Goal: Task Accomplishment & Management: Manage account settings

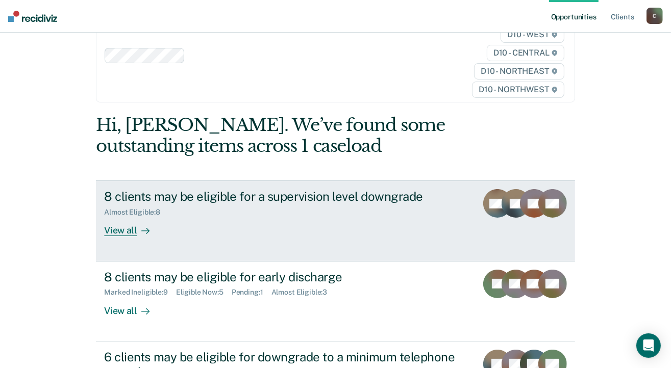
scroll to position [51, 0]
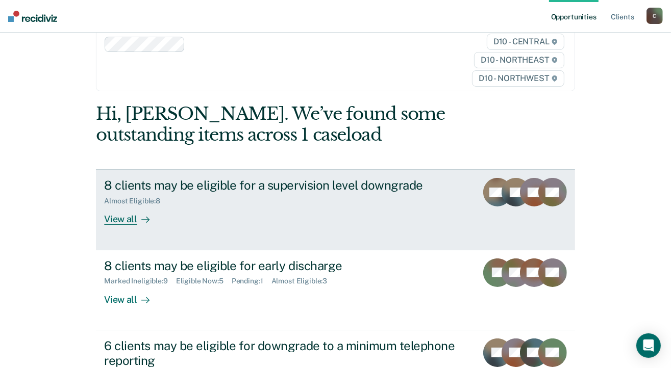
click at [113, 221] on div "View all" at bounding box center [132, 215] width 57 height 20
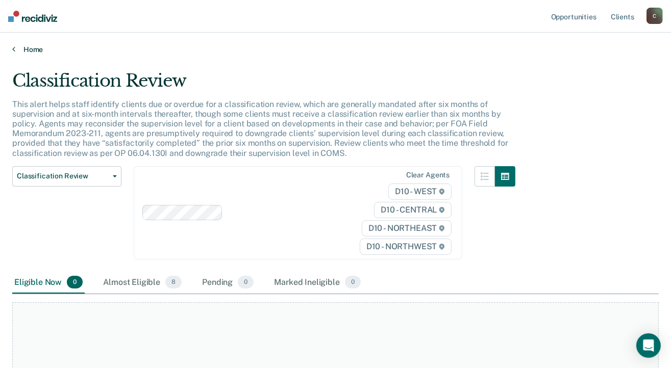
click at [14, 50] on icon at bounding box center [13, 49] width 3 height 8
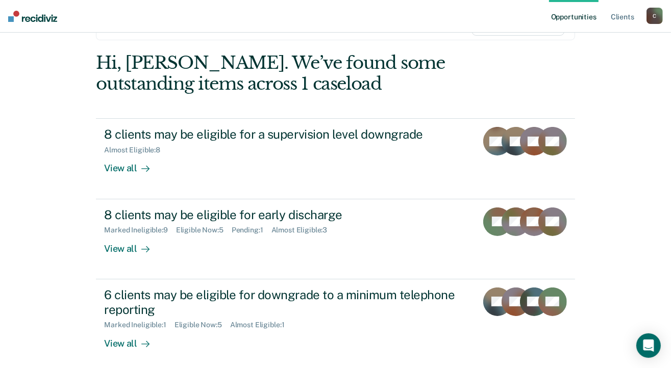
scroll to position [153, 0]
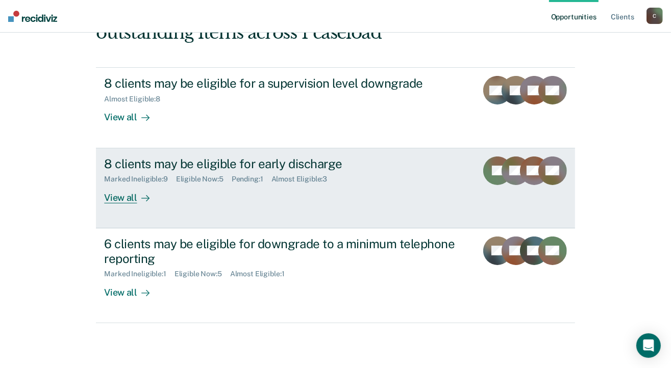
click at [127, 197] on div "View all" at bounding box center [132, 194] width 57 height 20
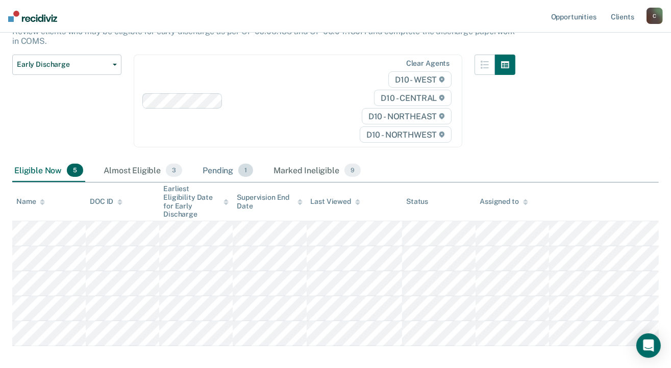
scroll to position [152, 0]
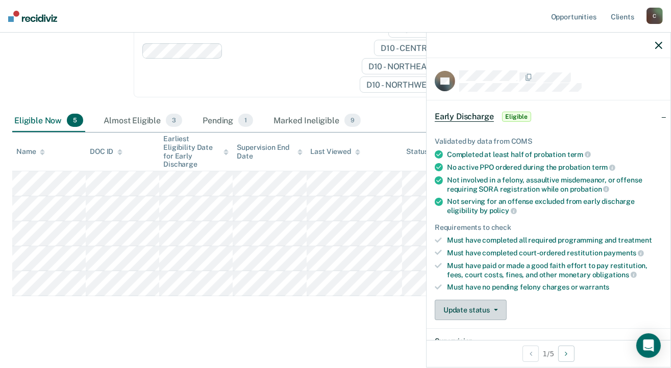
click at [496, 309] on icon "button" at bounding box center [496, 310] width 4 height 2
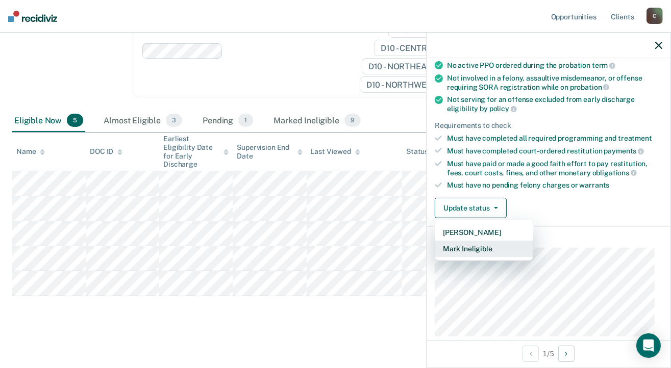
click at [465, 248] on button "Mark Ineligible" at bounding box center [483, 249] width 98 height 16
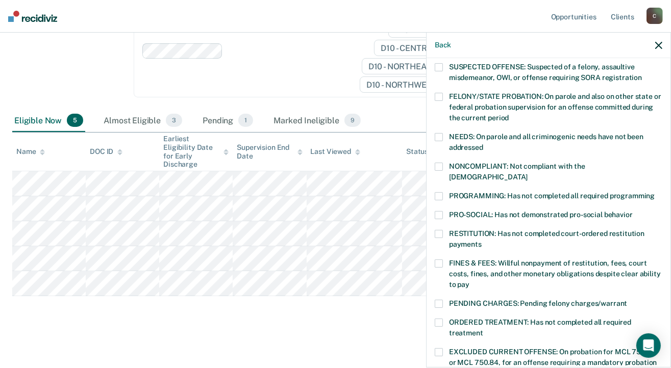
click at [440, 192] on span at bounding box center [438, 196] width 8 height 8
click at [438, 260] on span at bounding box center [438, 264] width 8 height 8
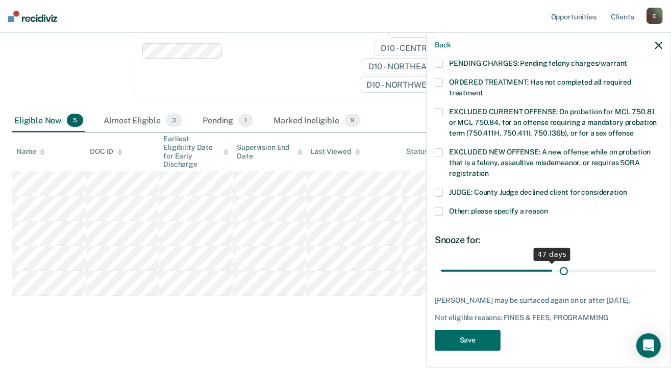
scroll to position [333, 0]
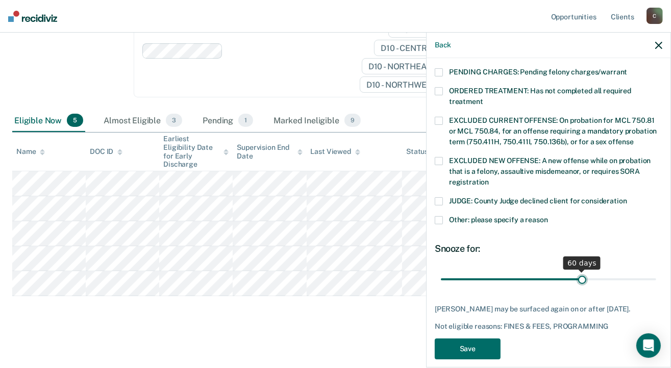
drag, startPoint x: 512, startPoint y: 259, endPoint x: 577, endPoint y: 260, distance: 65.3
type input "60"
click at [577, 271] on input "range" at bounding box center [548, 280] width 215 height 18
click at [481, 339] on button "Save" at bounding box center [467, 349] width 66 height 21
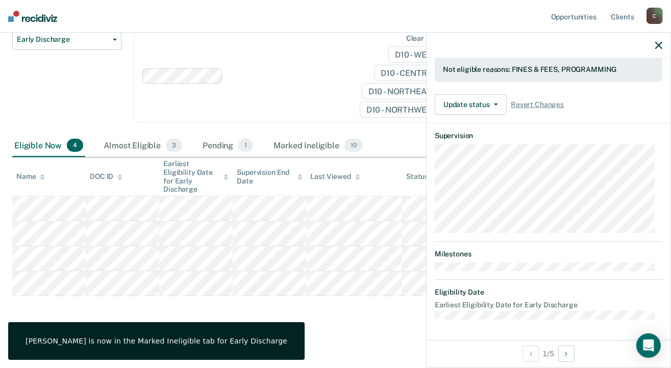
scroll to position [277, 0]
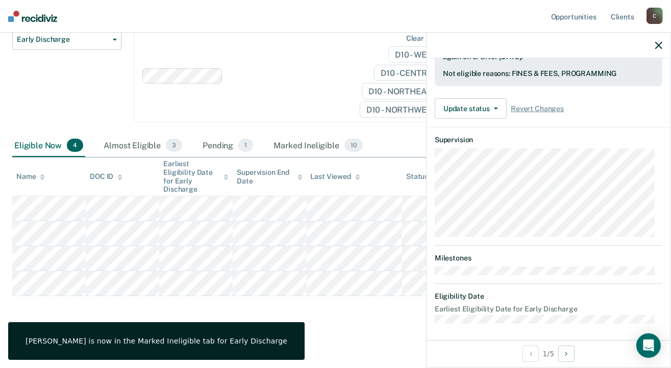
click at [659, 45] on icon "button" at bounding box center [658, 45] width 7 height 7
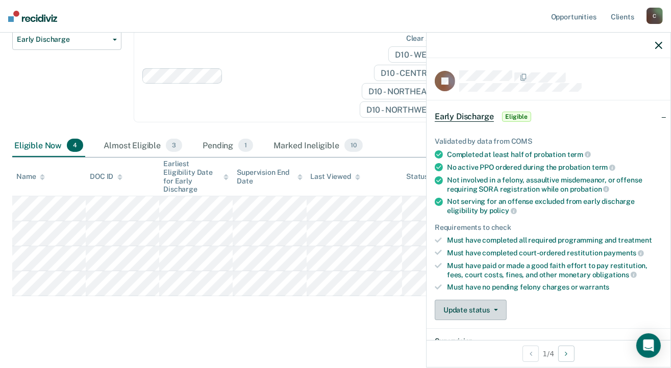
click at [488, 303] on button "Update status" at bounding box center [470, 310] width 72 height 20
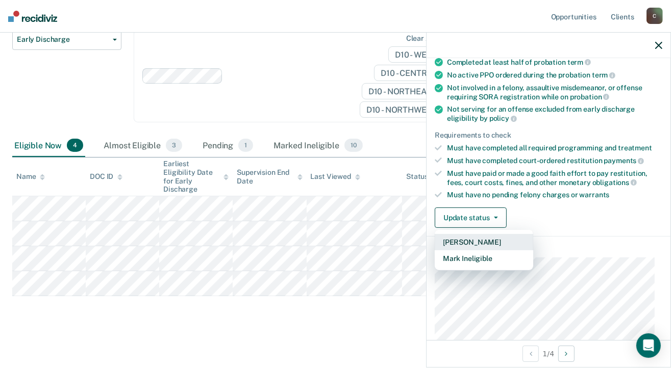
scroll to position [102, 0]
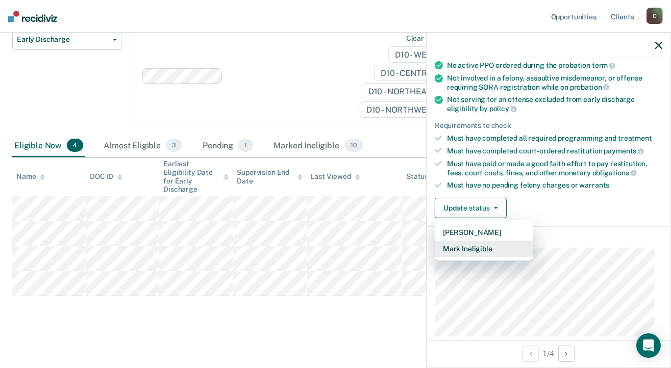
click at [474, 247] on button "Mark Ineligible" at bounding box center [483, 249] width 98 height 16
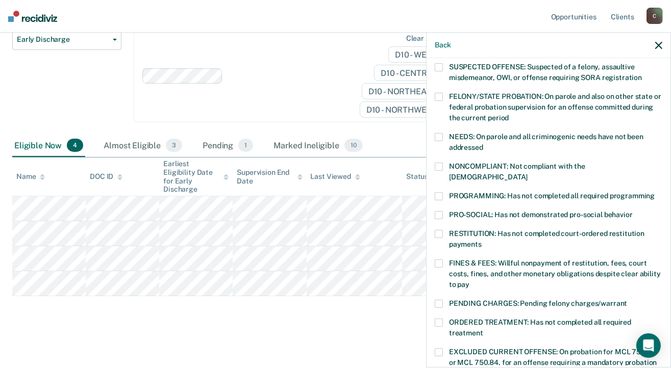
click at [438, 230] on span at bounding box center [438, 234] width 8 height 8
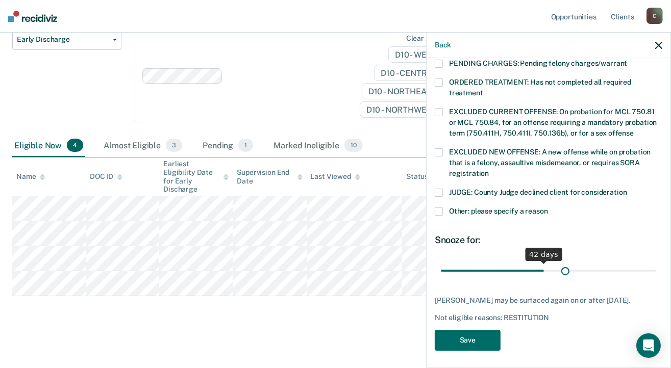
scroll to position [333, 0]
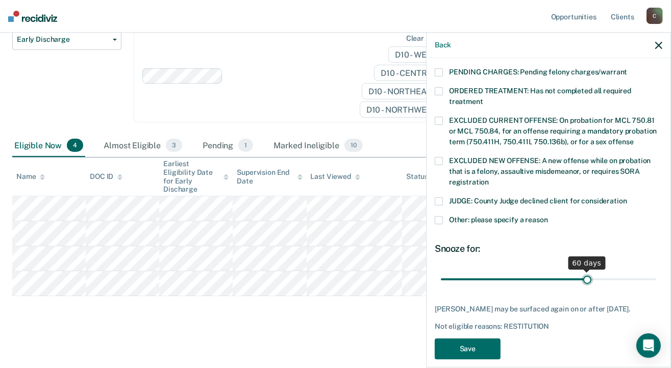
drag, startPoint x: 514, startPoint y: 261, endPoint x: 581, endPoint y: 267, distance: 66.6
type input "60"
click at [581, 271] on input "range" at bounding box center [548, 280] width 215 height 18
click at [482, 339] on button "Save" at bounding box center [467, 349] width 66 height 21
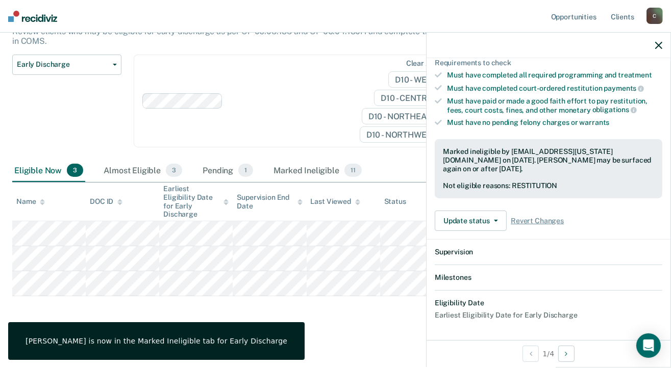
scroll to position [288, 0]
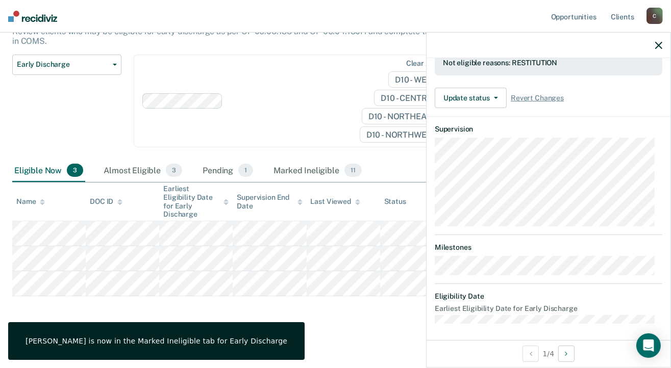
click at [659, 45] on icon "button" at bounding box center [658, 45] width 7 height 7
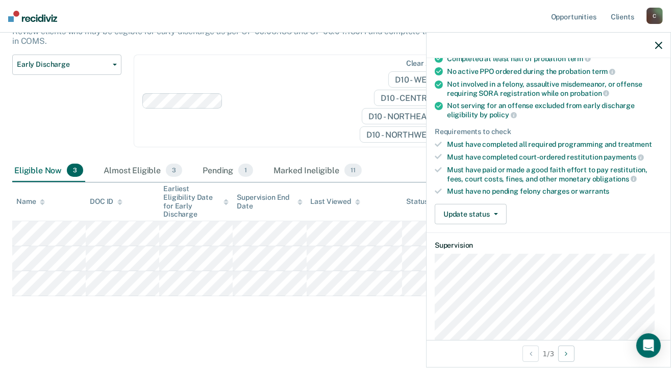
scroll to position [102, 0]
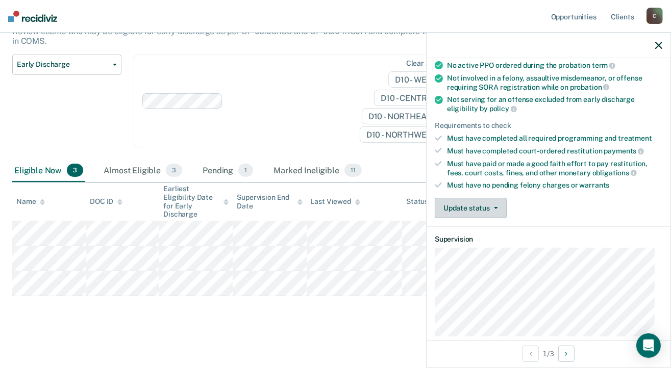
click at [499, 207] on button "Update status" at bounding box center [470, 208] width 72 height 20
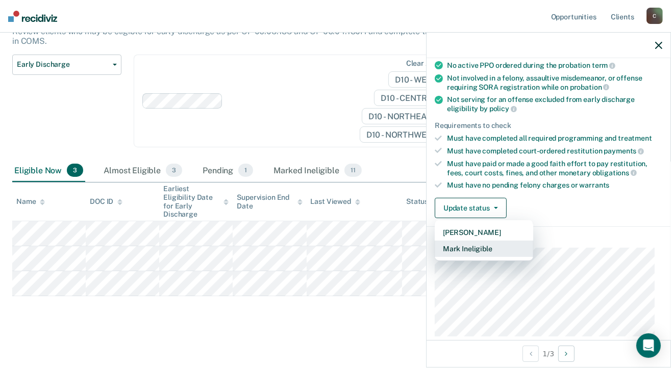
click at [491, 243] on button "Mark Ineligible" at bounding box center [483, 249] width 98 height 16
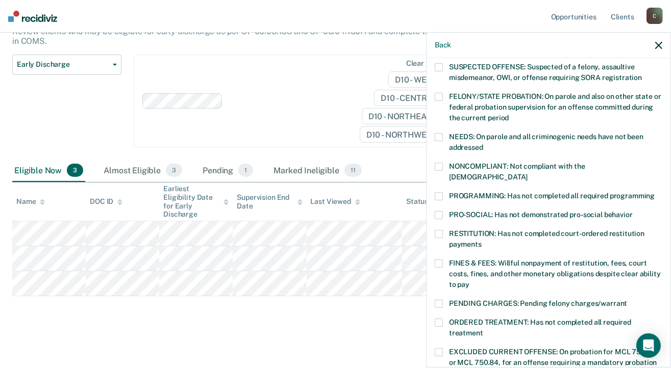
click at [439, 230] on span at bounding box center [438, 234] width 8 height 8
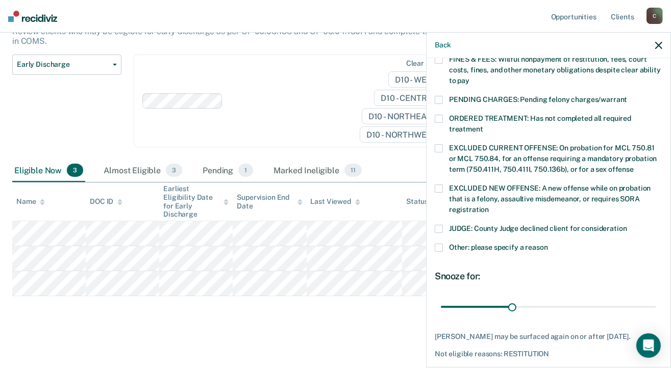
scroll to position [342, 0]
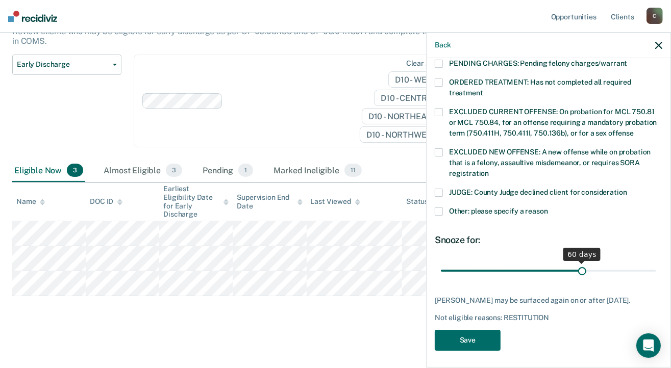
drag, startPoint x: 511, startPoint y: 260, endPoint x: 576, endPoint y: 256, distance: 64.8
type input "60"
click at [576, 262] on input "range" at bounding box center [548, 271] width 215 height 18
click at [484, 331] on button "Save" at bounding box center [467, 340] width 66 height 21
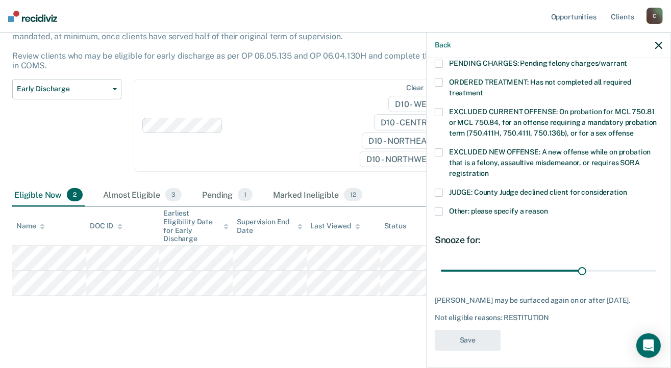
scroll to position [277, 0]
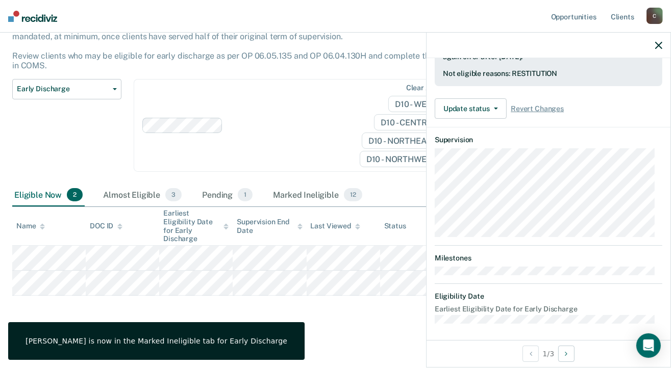
click at [657, 44] on icon "button" at bounding box center [658, 45] width 7 height 7
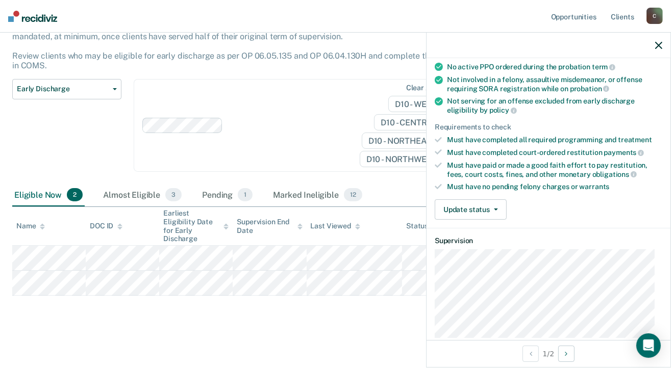
scroll to position [102, 0]
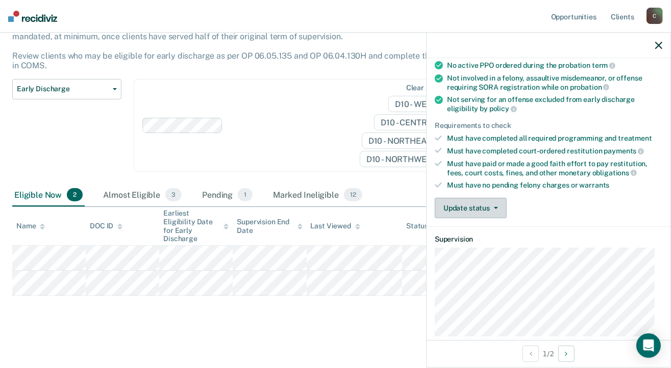
click at [492, 202] on button "Update status" at bounding box center [470, 208] width 72 height 20
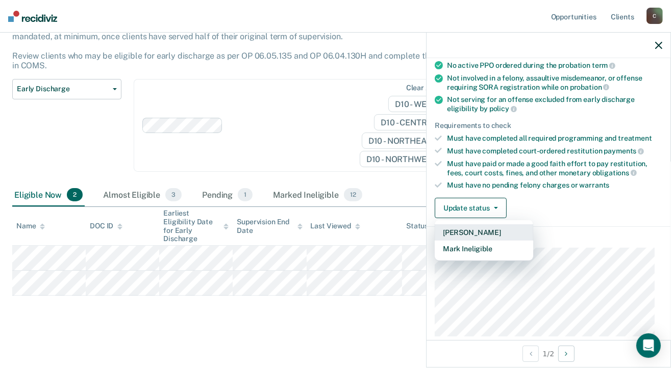
click at [480, 226] on button "[PERSON_NAME]" at bounding box center [483, 232] width 98 height 16
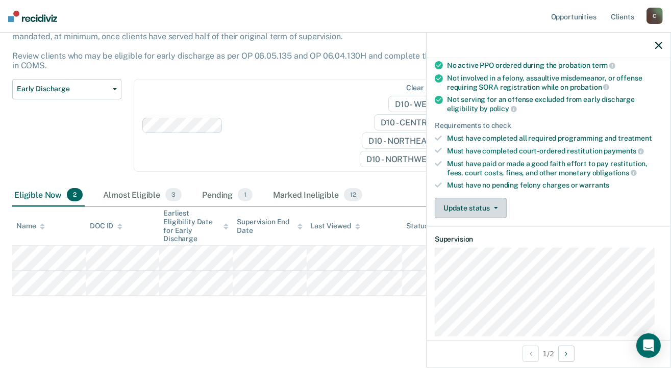
scroll to position [52, 0]
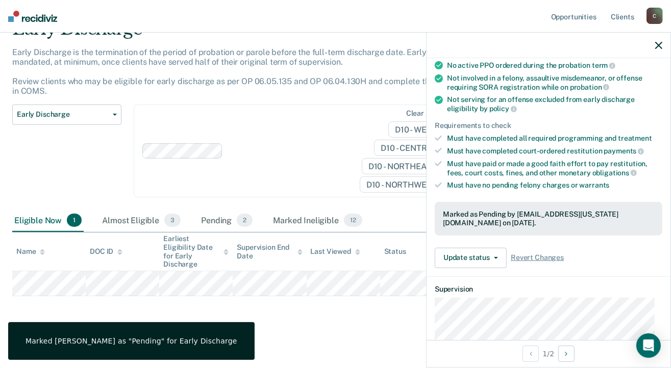
click at [657, 44] on icon "button" at bounding box center [658, 45] width 7 height 7
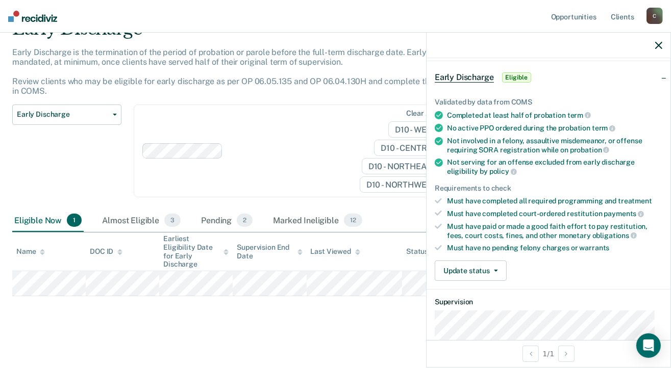
scroll to position [102, 0]
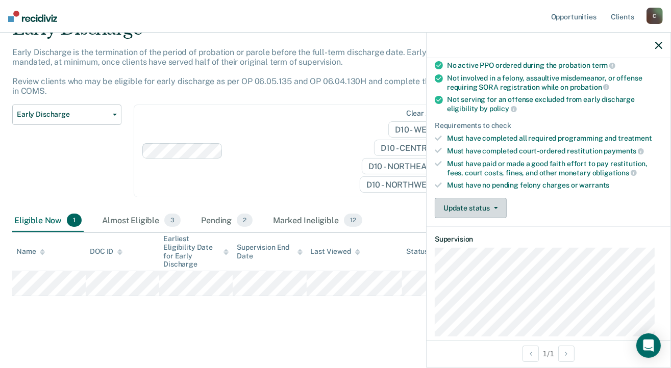
click at [489, 207] on button "Update status" at bounding box center [470, 208] width 72 height 20
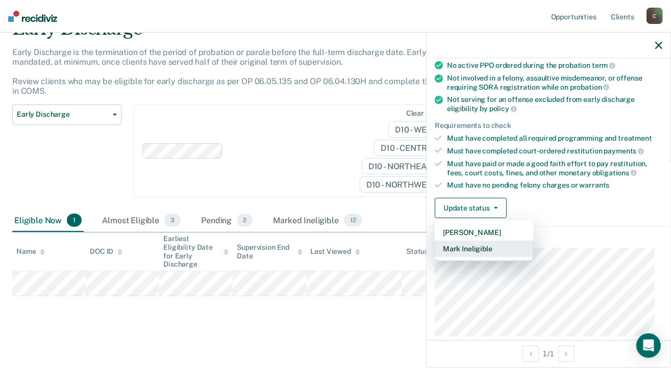
click at [483, 246] on button "Mark Ineligible" at bounding box center [483, 249] width 98 height 16
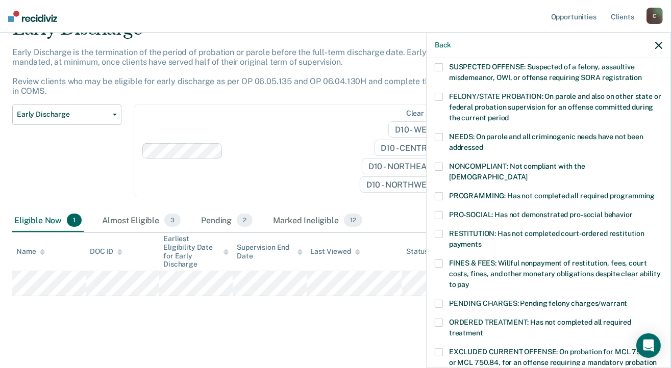
click at [436, 192] on span at bounding box center [438, 196] width 8 height 8
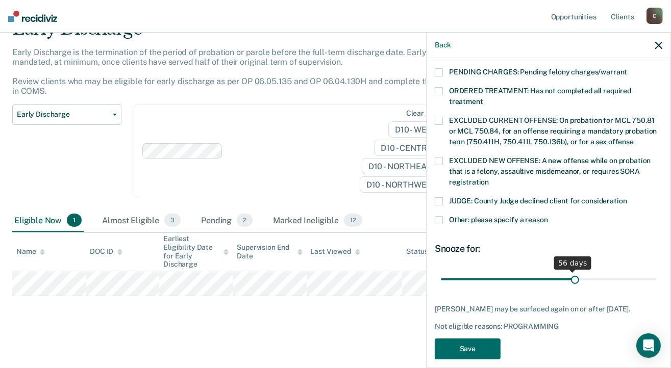
scroll to position [342, 0]
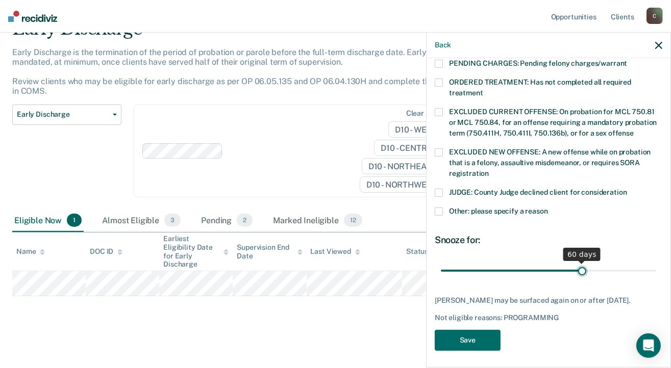
drag, startPoint x: 509, startPoint y: 260, endPoint x: 576, endPoint y: 260, distance: 67.3
type input "60"
click at [576, 262] on input "range" at bounding box center [548, 271] width 215 height 18
click at [475, 340] on button "Save" at bounding box center [467, 340] width 66 height 21
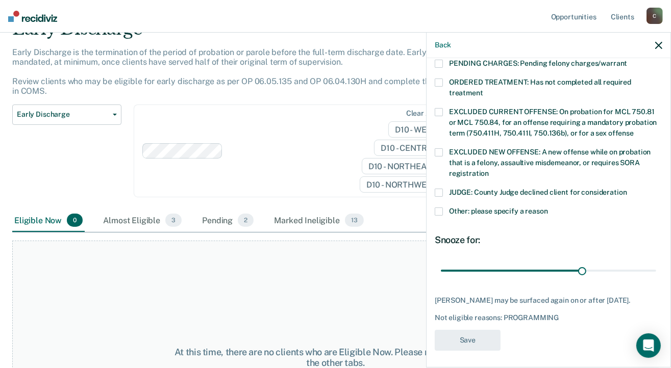
scroll to position [277, 0]
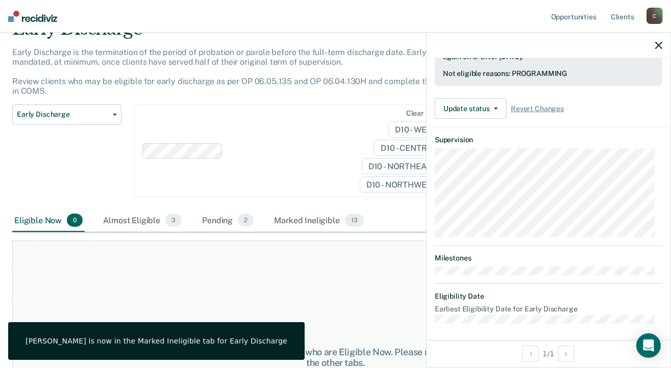
click at [657, 44] on icon "button" at bounding box center [658, 45] width 7 height 7
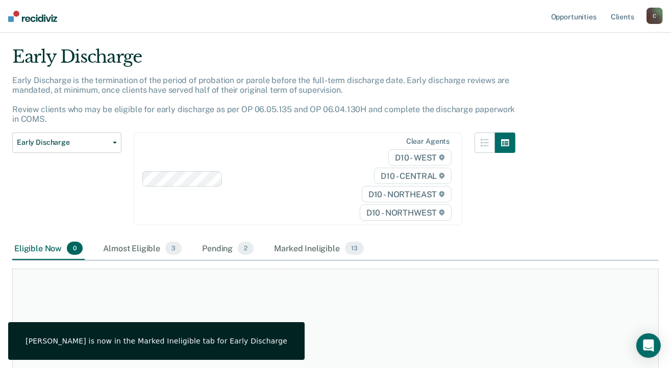
scroll to position [0, 0]
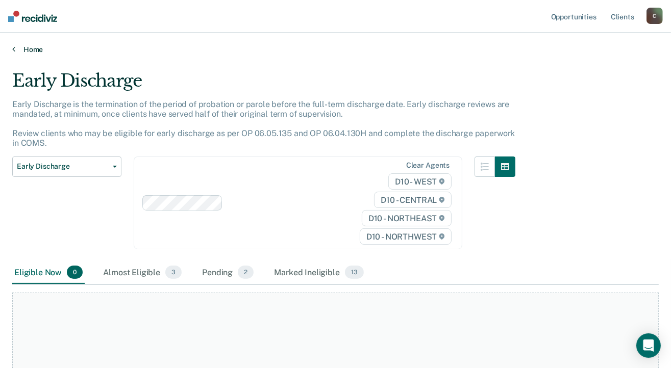
click at [18, 49] on link "Home" at bounding box center [335, 49] width 646 height 9
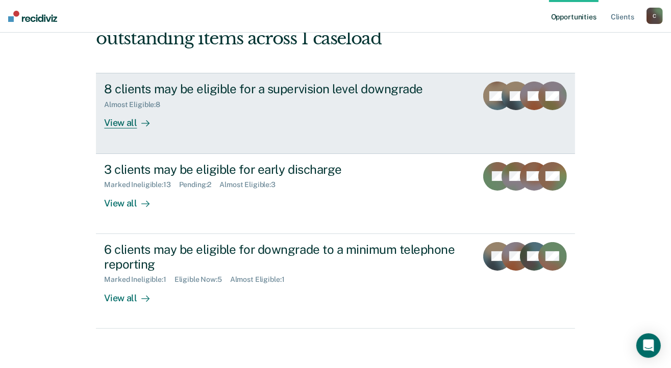
scroll to position [153, 0]
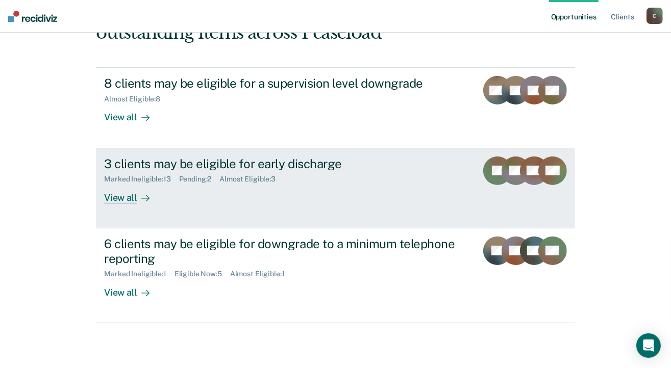
click at [108, 197] on div "View all" at bounding box center [132, 194] width 57 height 20
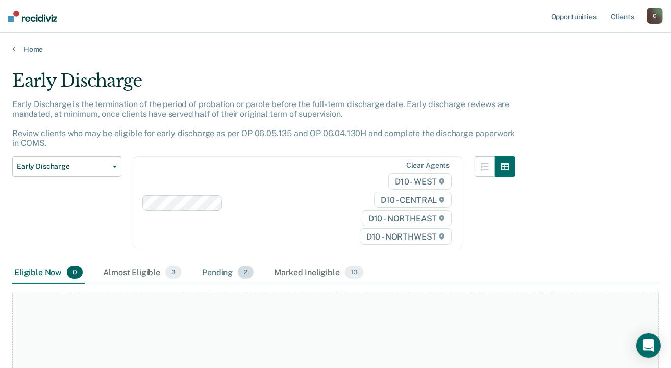
click at [220, 273] on div "Pending 2" at bounding box center [228, 273] width 56 height 22
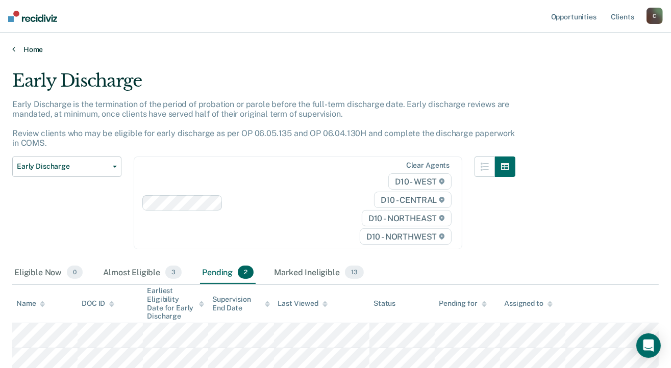
click at [13, 48] on icon at bounding box center [13, 49] width 3 height 8
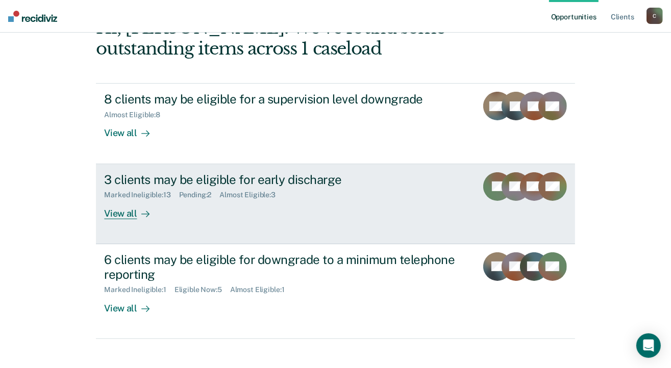
scroll to position [188, 0]
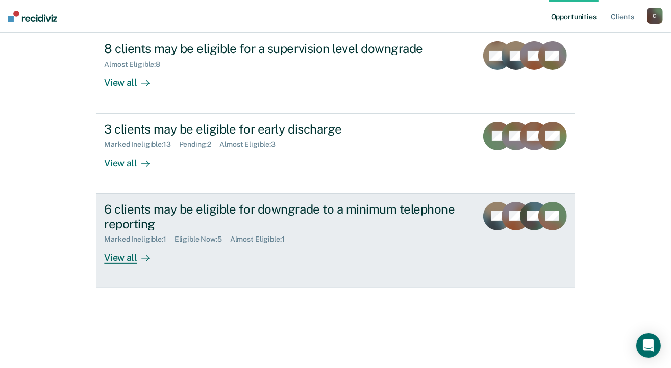
click at [128, 255] on div "View all" at bounding box center [132, 254] width 57 height 20
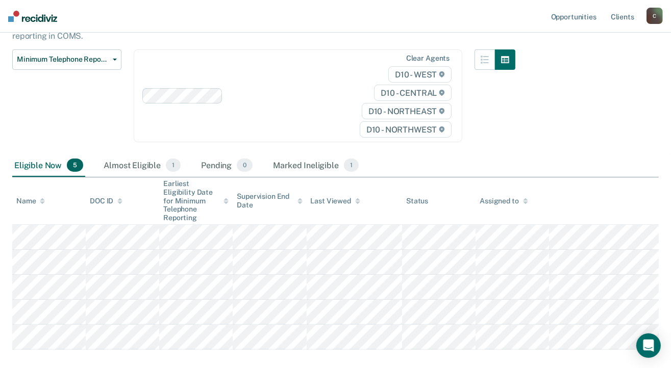
scroll to position [153, 0]
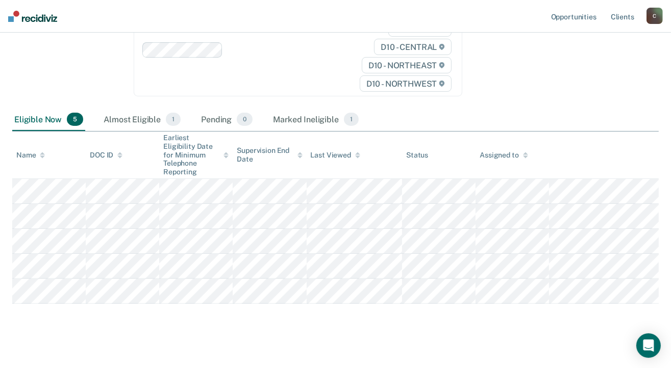
click at [651, 13] on div "C" at bounding box center [654, 16] width 16 height 16
click at [588, 66] on link "Log Out" at bounding box center [613, 67] width 82 height 9
